Goal: Task Accomplishment & Management: Manage account settings

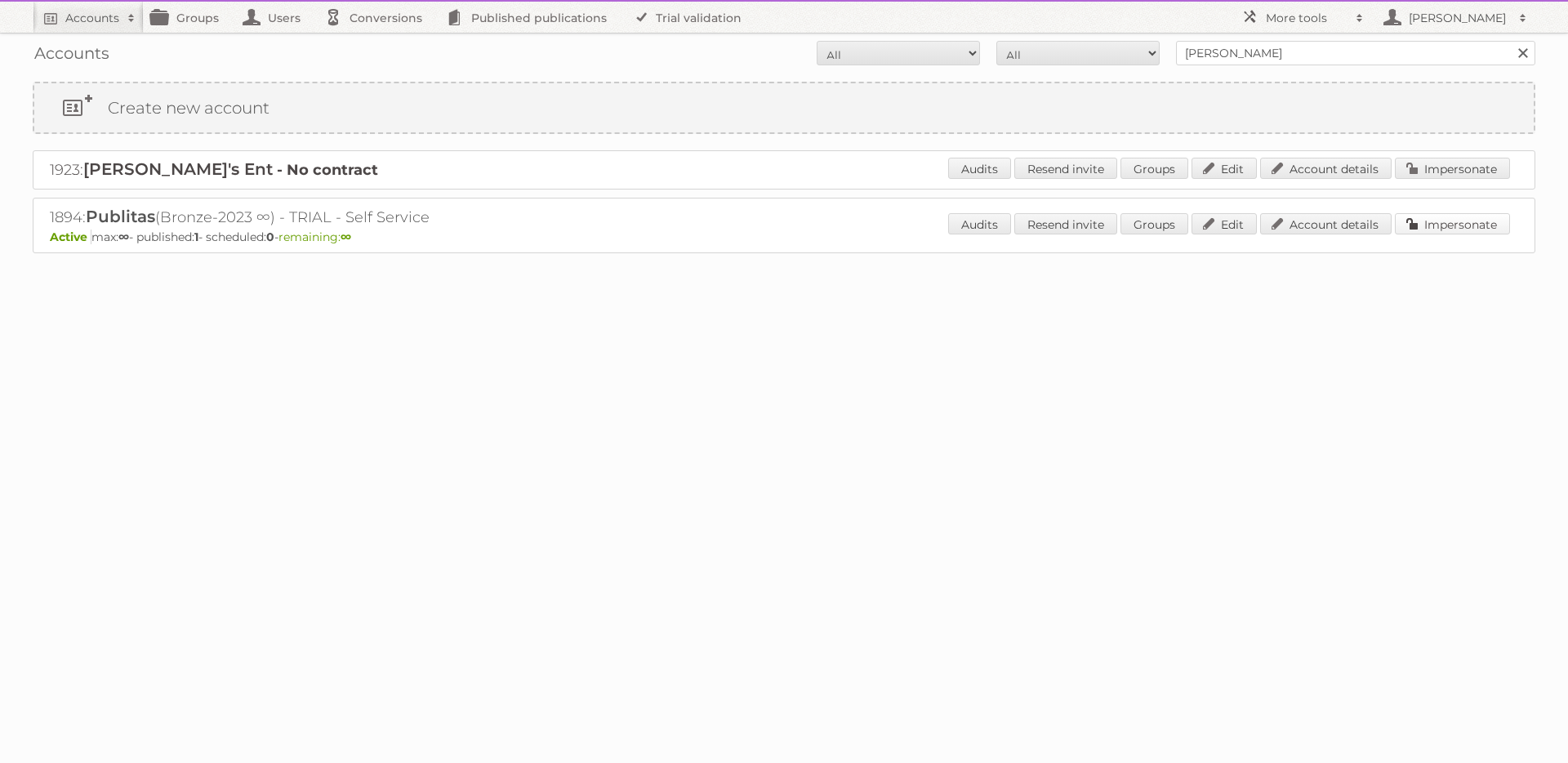
click at [1488, 225] on link "Impersonate" at bounding box center [1452, 224] width 115 height 21
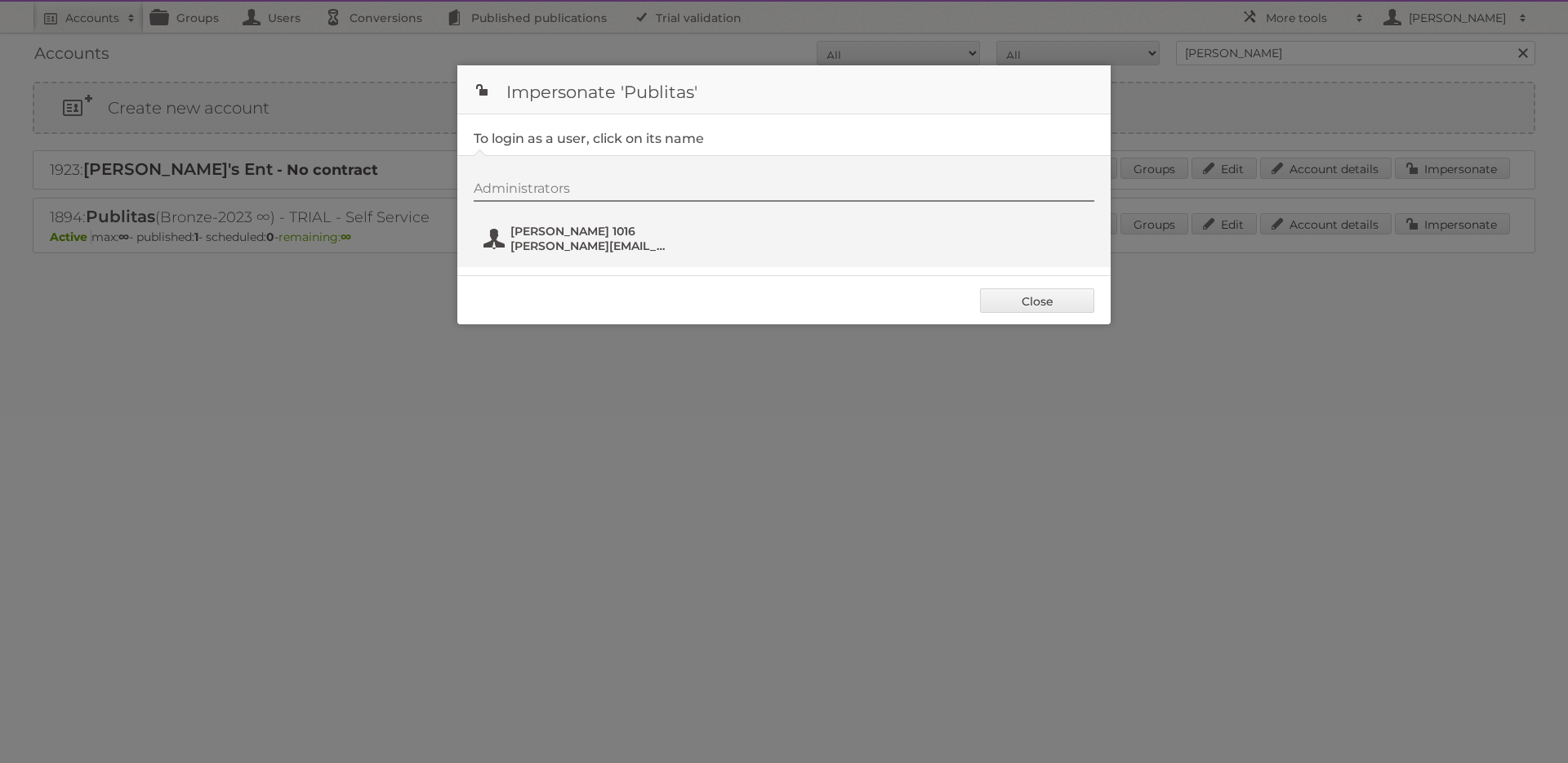
click at [595, 241] on span "[PERSON_NAME][EMAIL_ADDRESS][DOMAIN_NAME]" at bounding box center [589, 246] width 158 height 14
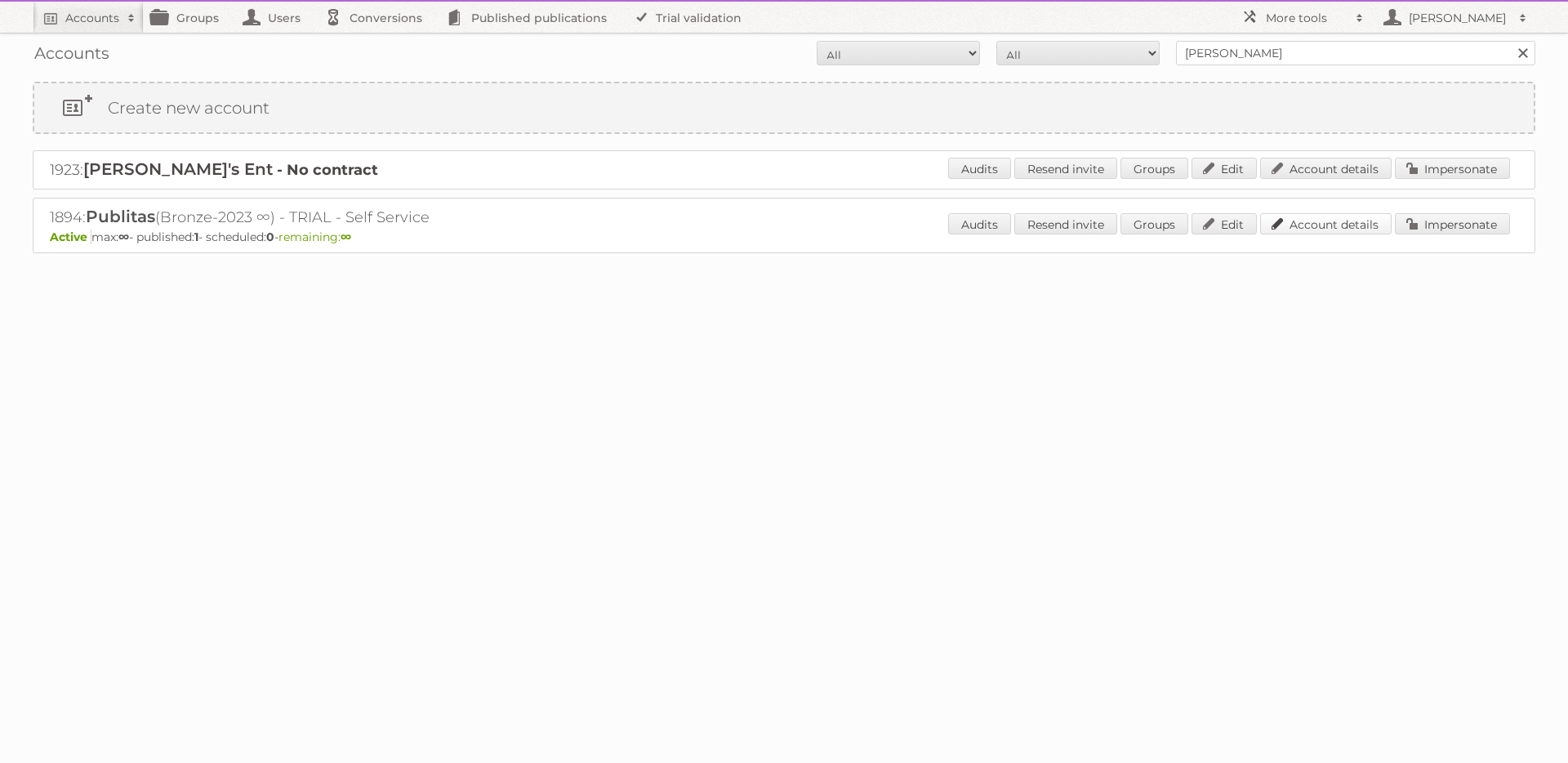
click at [1376, 222] on link "Account details" at bounding box center [1325, 224] width 131 height 21
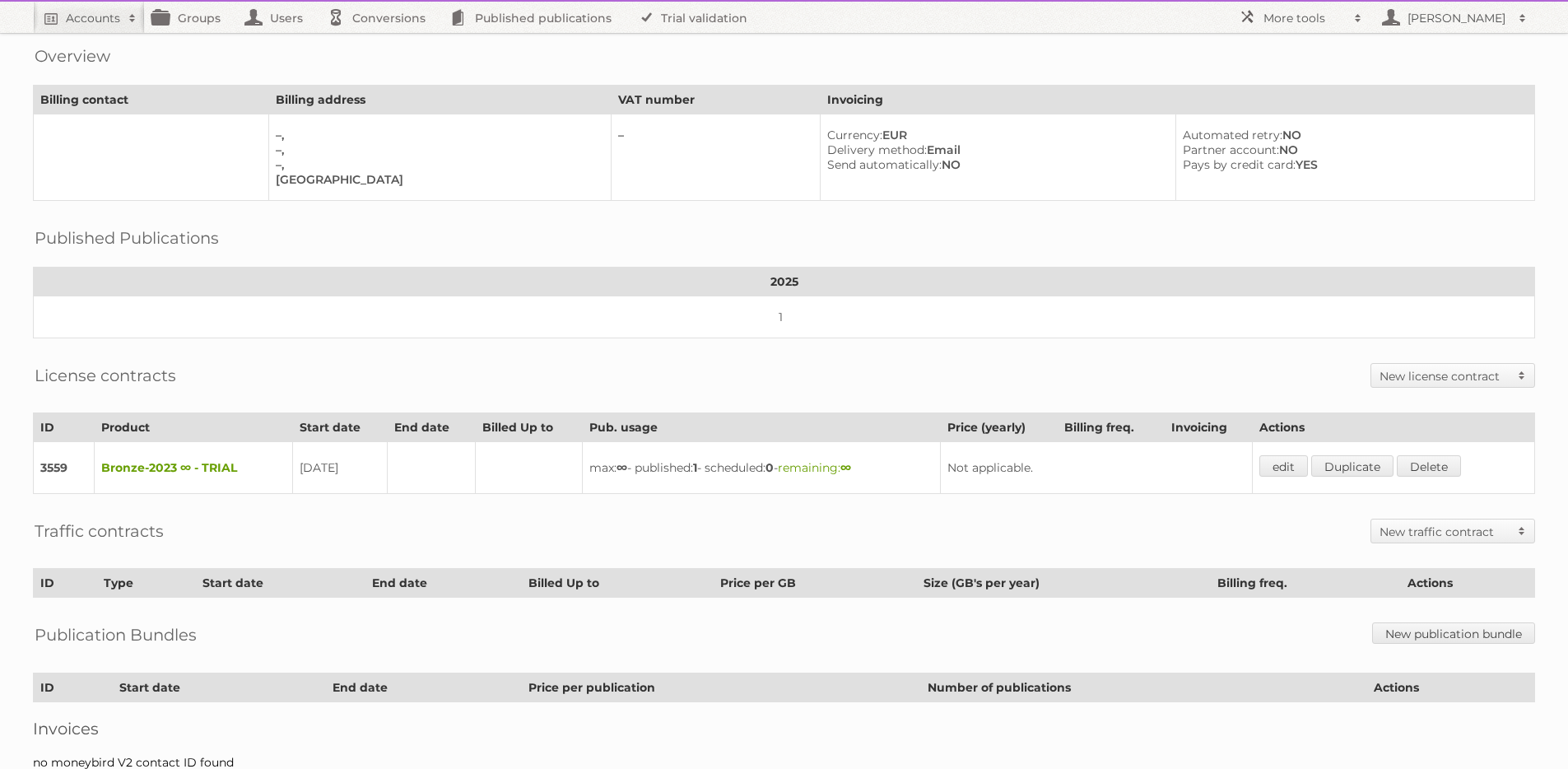
scroll to position [165, 0]
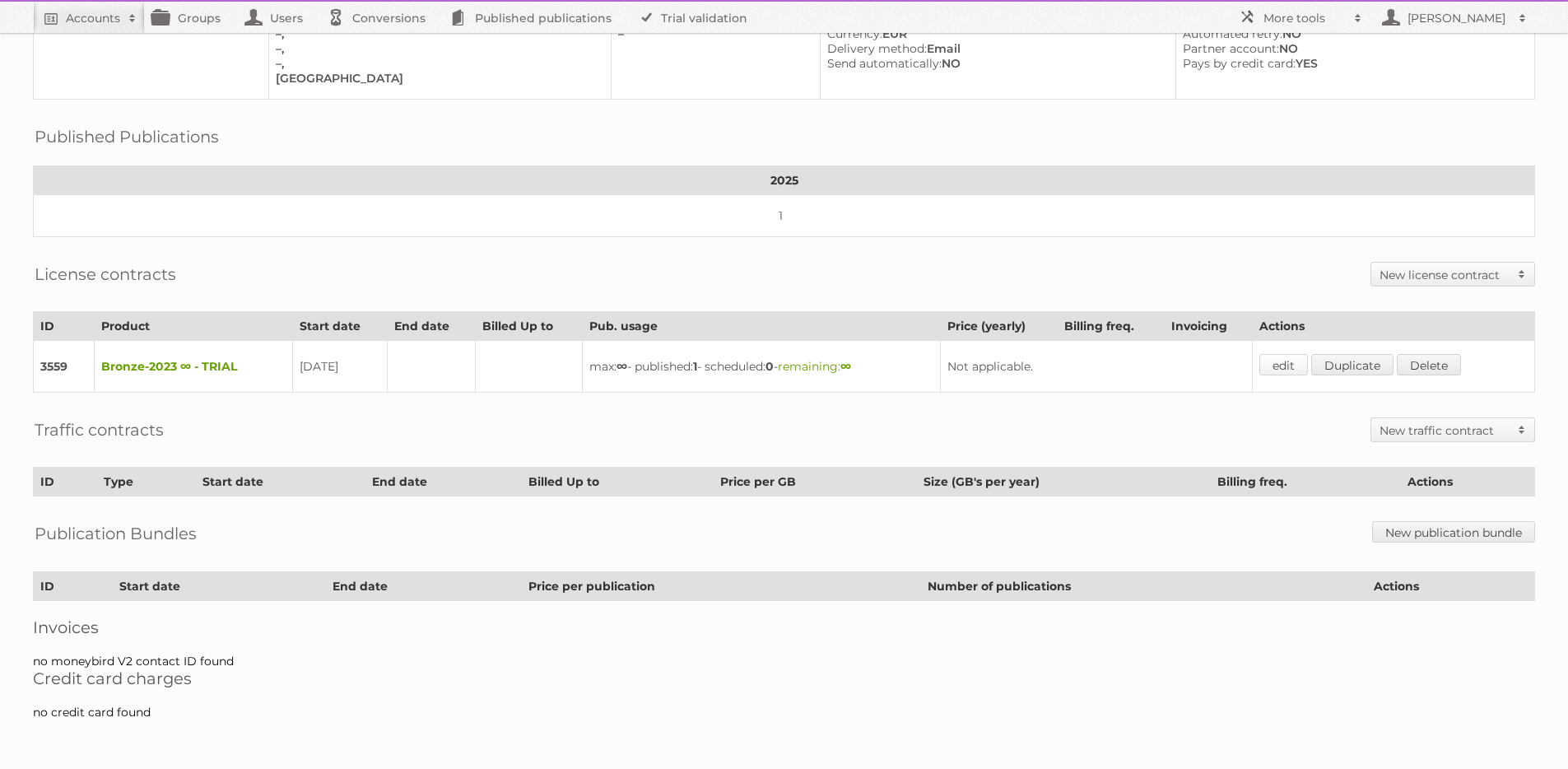
click at [1303, 360] on link "edit" at bounding box center [1284, 364] width 49 height 21
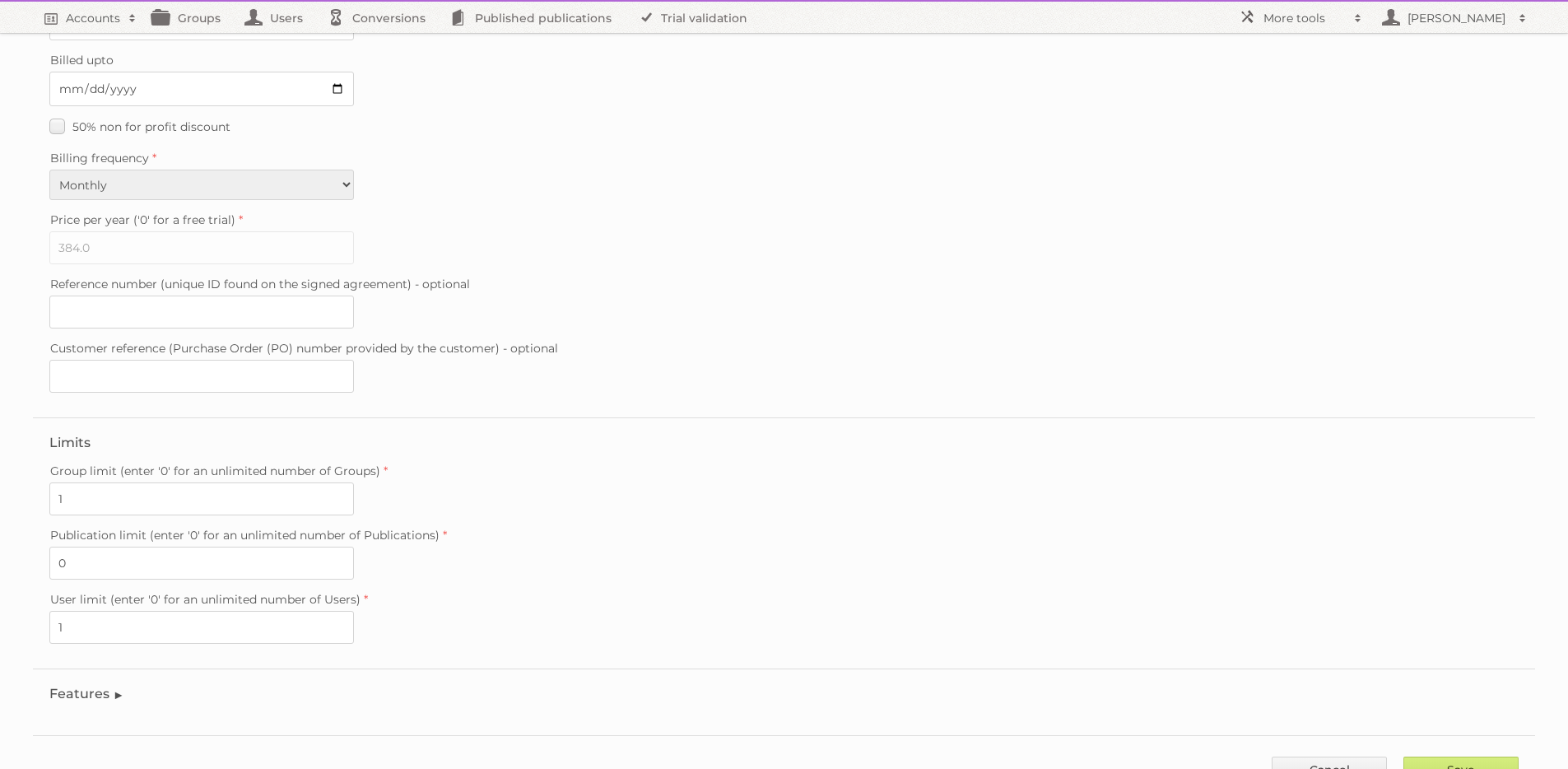
scroll to position [331, 0]
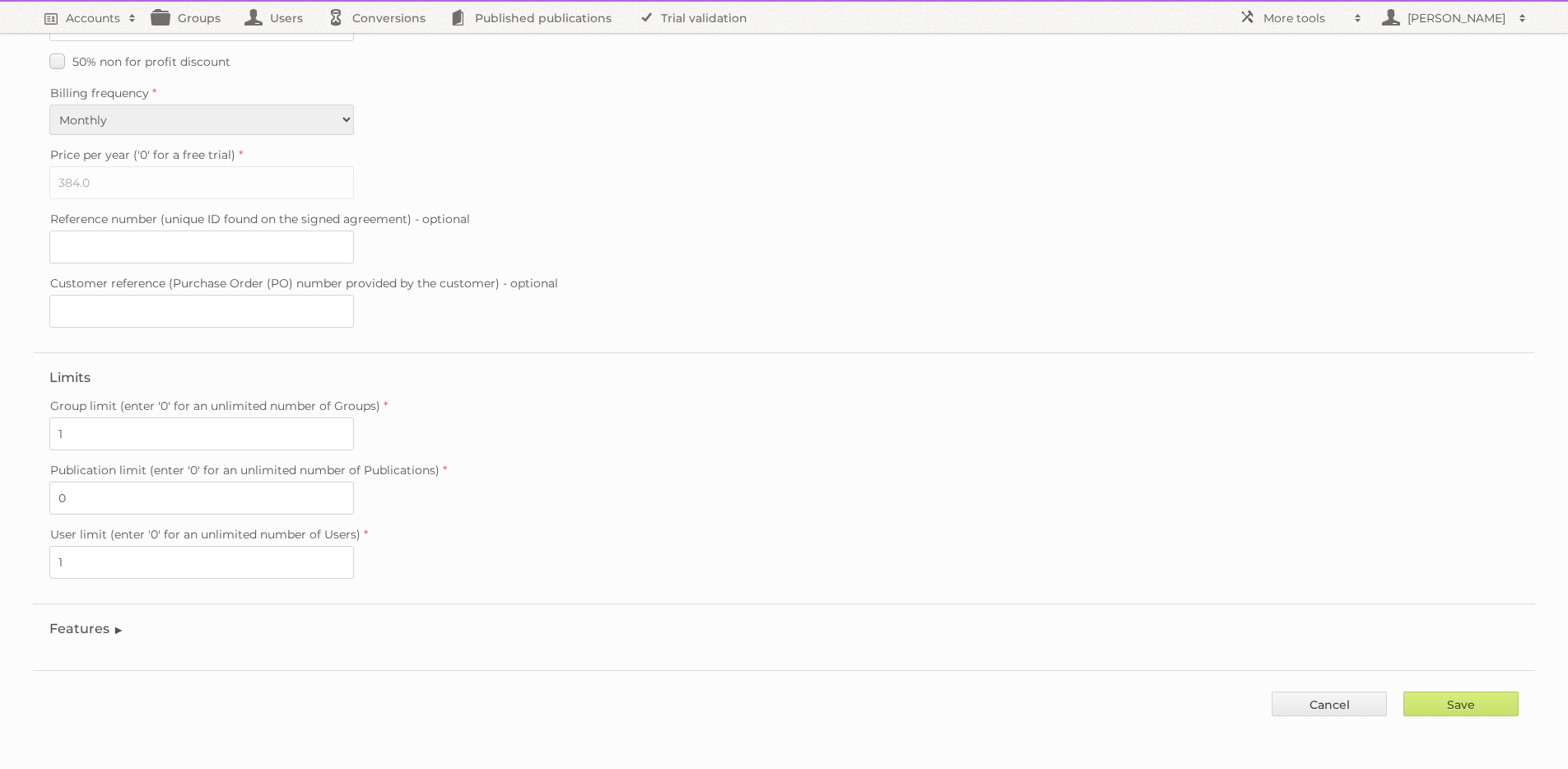
click at [111, 611] on fieldset "Features Enable accessibility text Enable account tree structure Enable analyti…" at bounding box center [784, 632] width 1502 height 58
click at [108, 621] on legend "Features" at bounding box center [87, 628] width 75 height 15
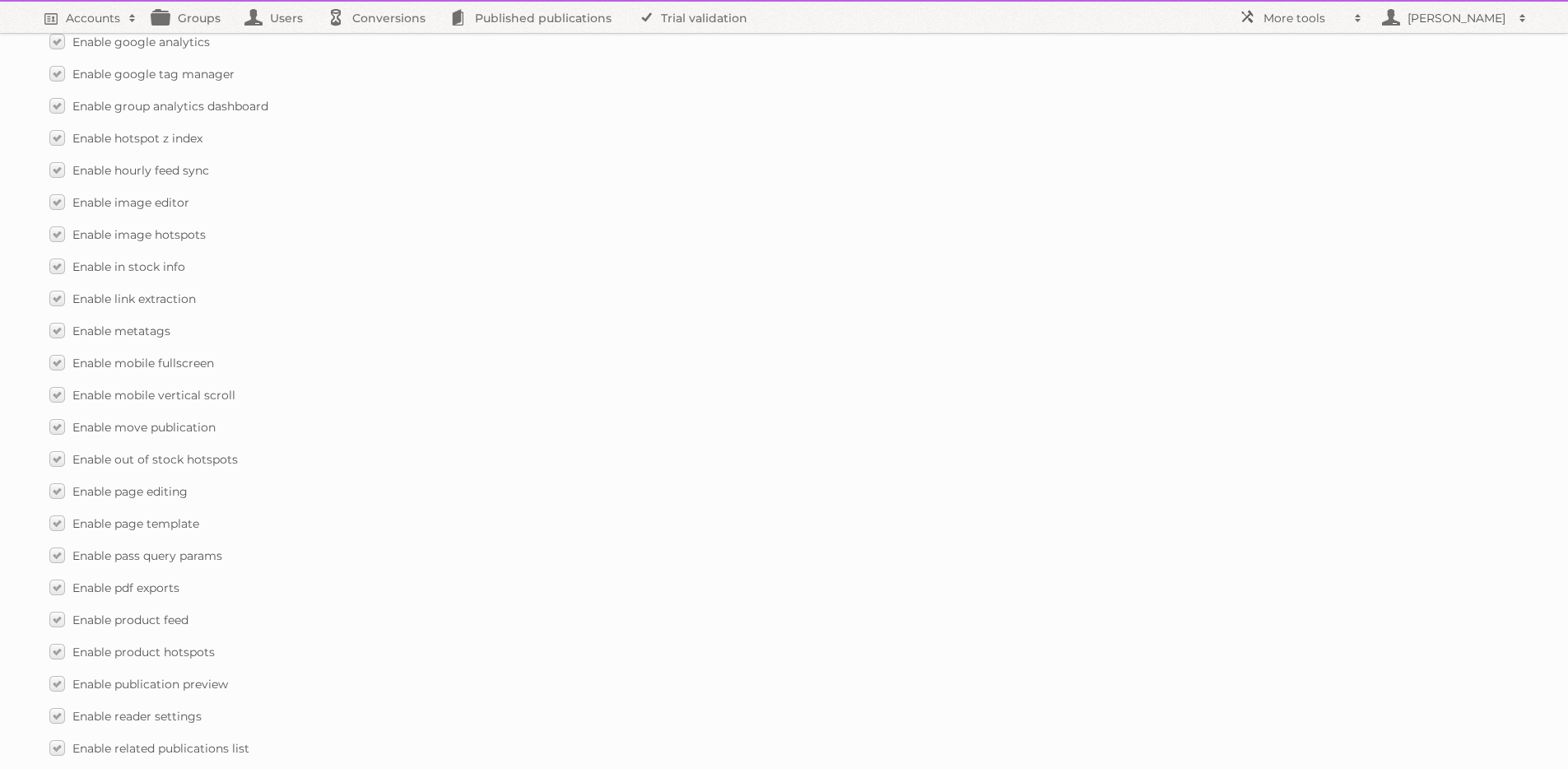
scroll to position [2289, 0]
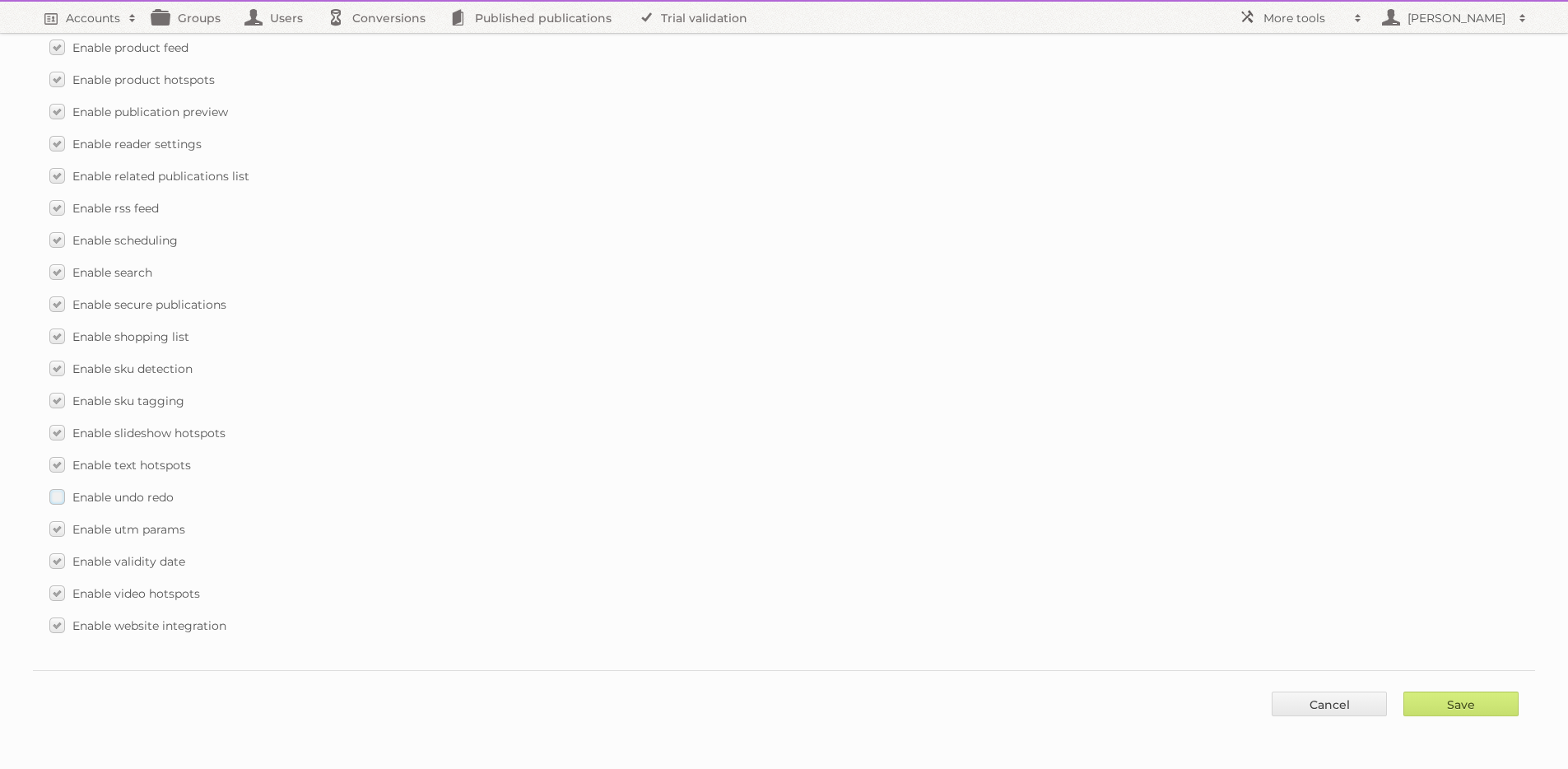
click at [123, 496] on span "Enable undo redo" at bounding box center [123, 497] width 102 height 15
click at [0, 0] on input "Enable undo redo" at bounding box center [0, 0] width 0 height 0
click at [1455, 712] on input "Save" at bounding box center [1461, 703] width 115 height 25
